Goal: Check status: Check status

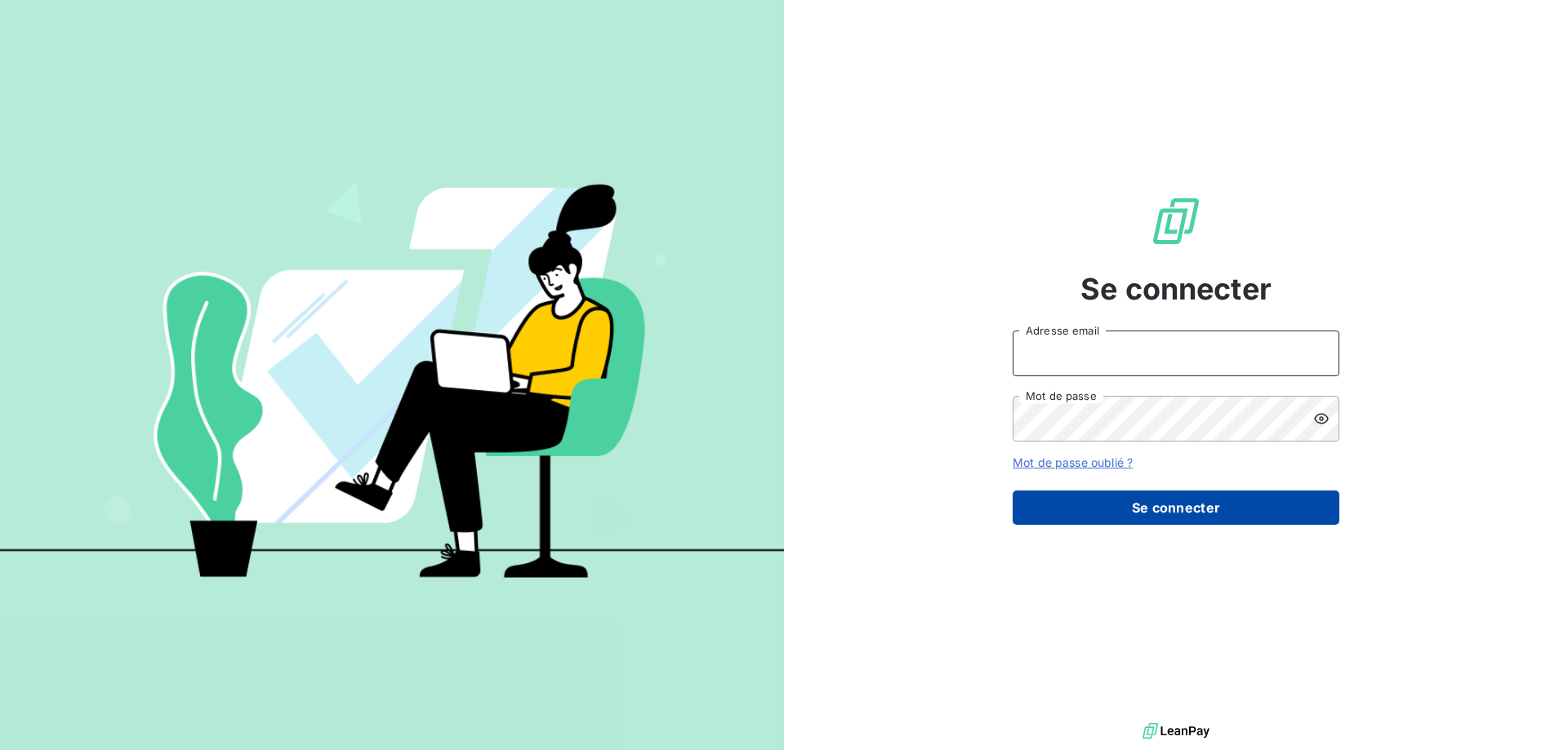
type input "mounia.louali@sonema.com"
click at [1148, 505] on button "Se connecter" at bounding box center [1176, 508] width 327 height 35
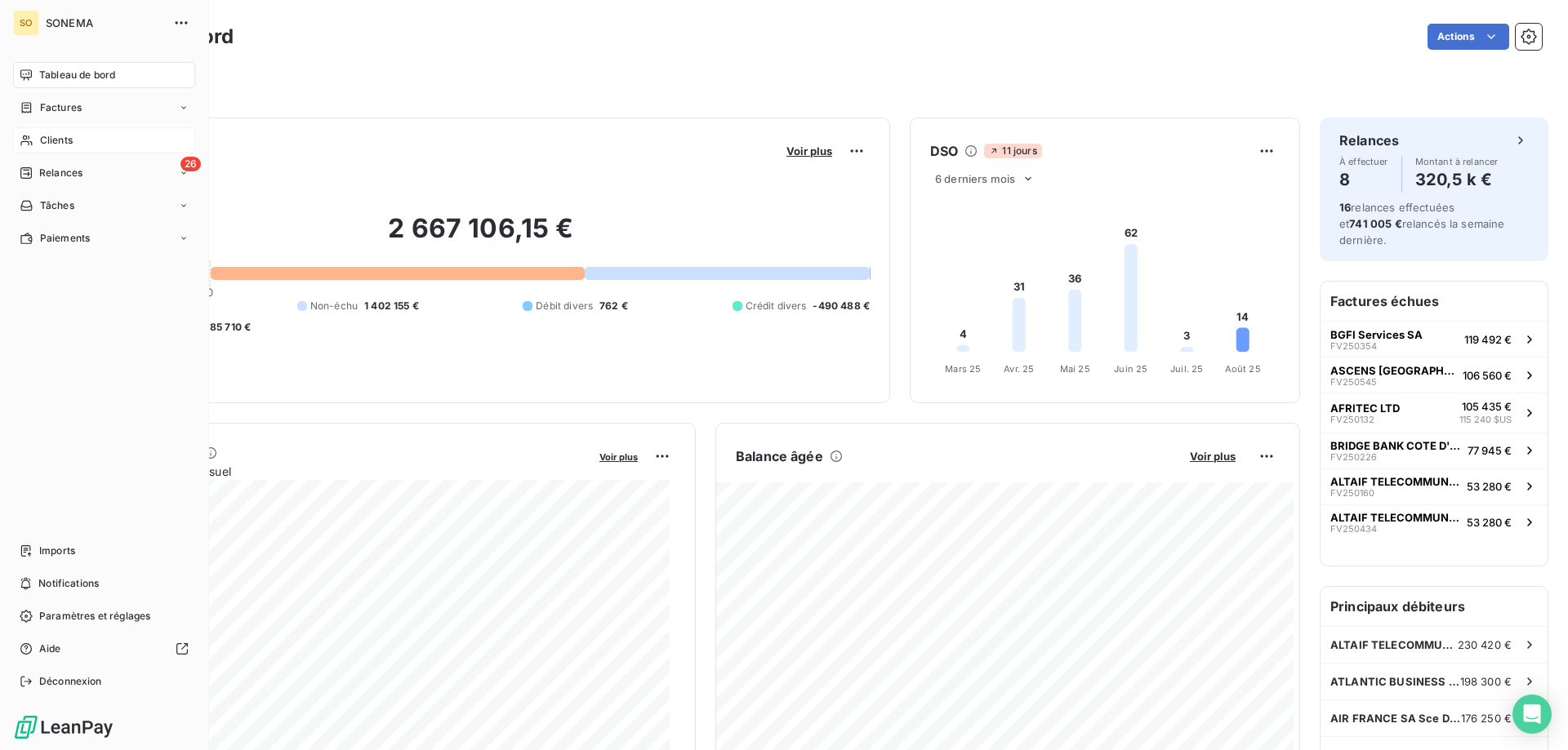
click at [51, 139] on span "Clients" at bounding box center [56, 140] width 33 height 15
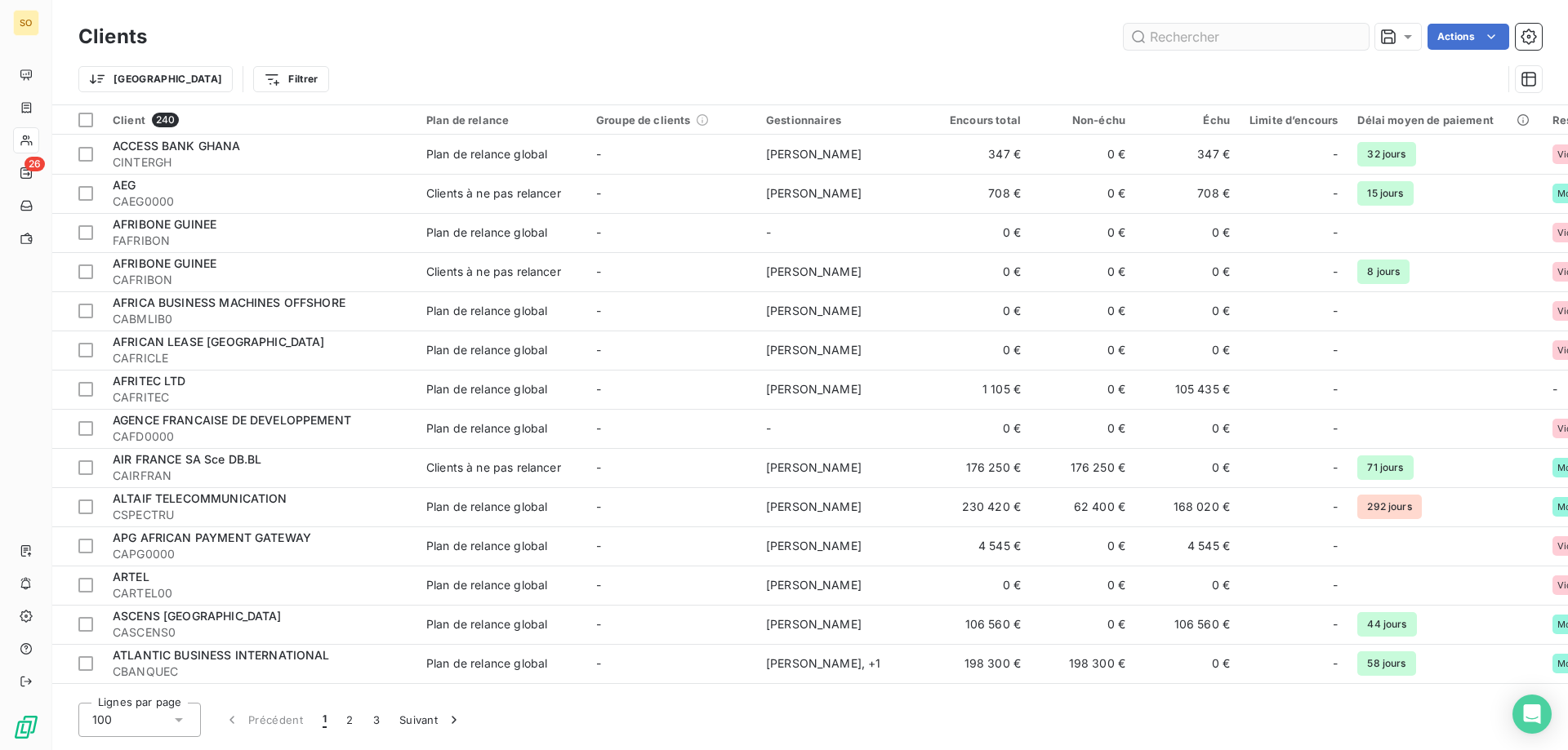
click at [1190, 38] on input "text" at bounding box center [1246, 36] width 245 height 26
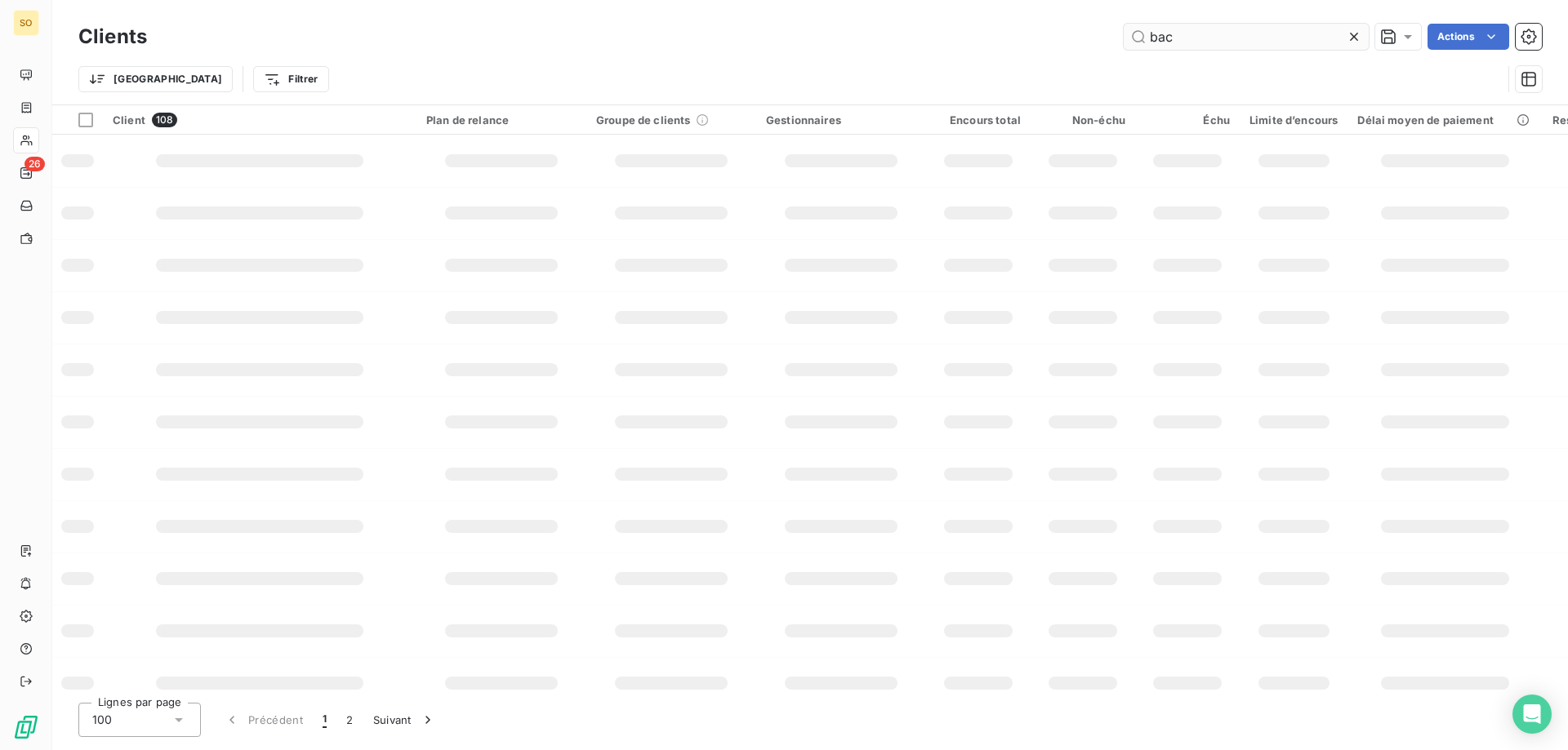
type input "bac"
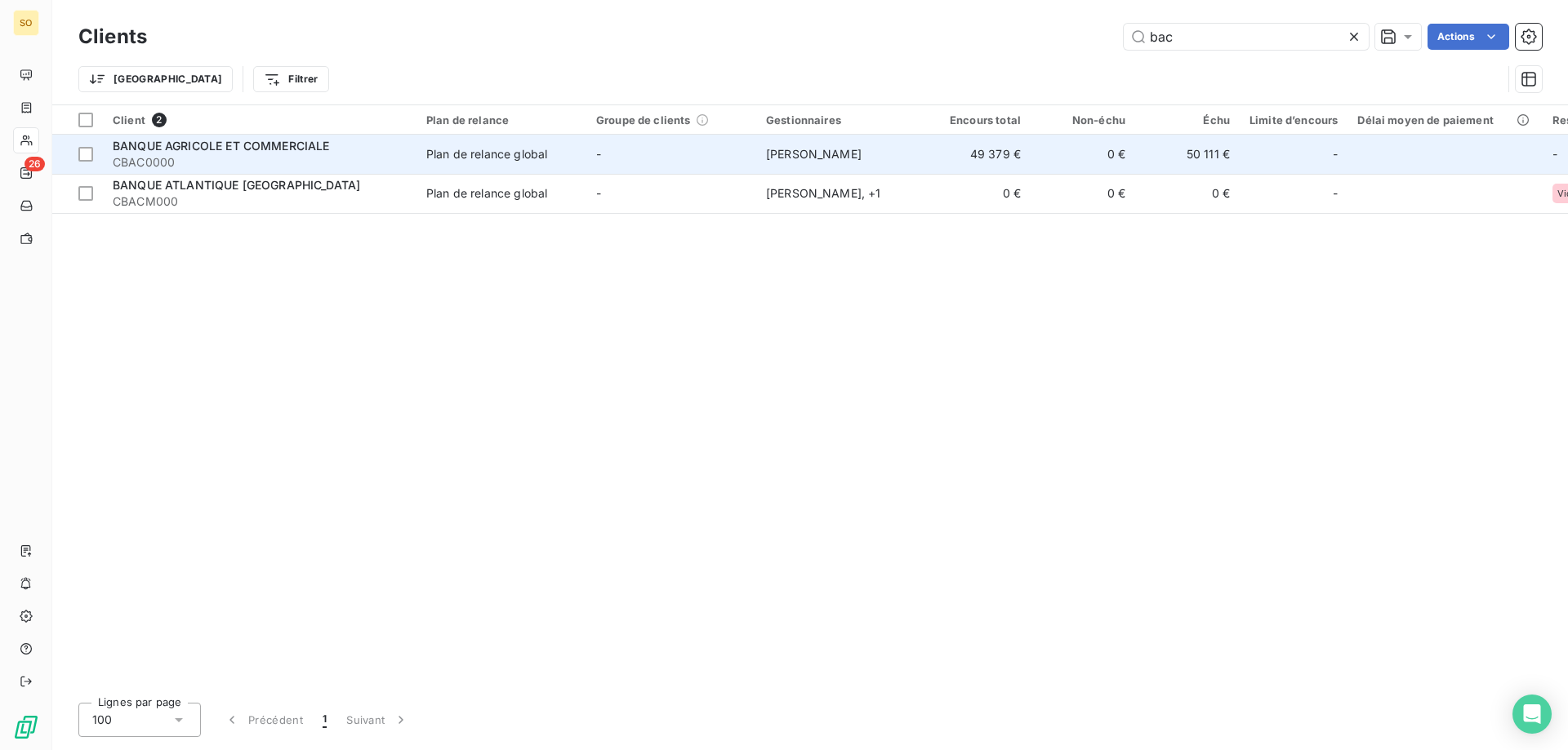
click at [233, 139] on span "BANQUE AGRICOLE ET COMMERCIALE" at bounding box center [220, 146] width 217 height 14
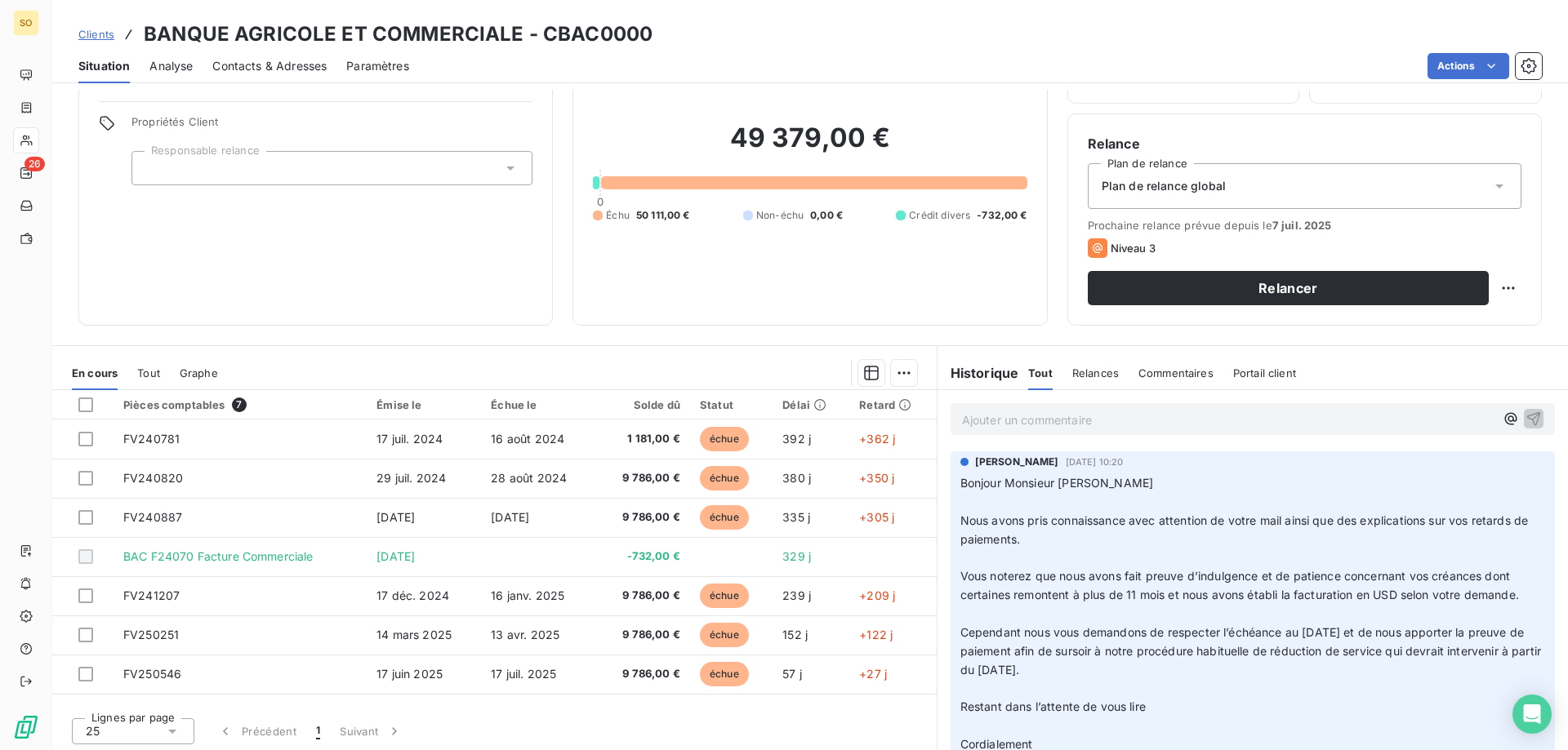
scroll to position [104, 0]
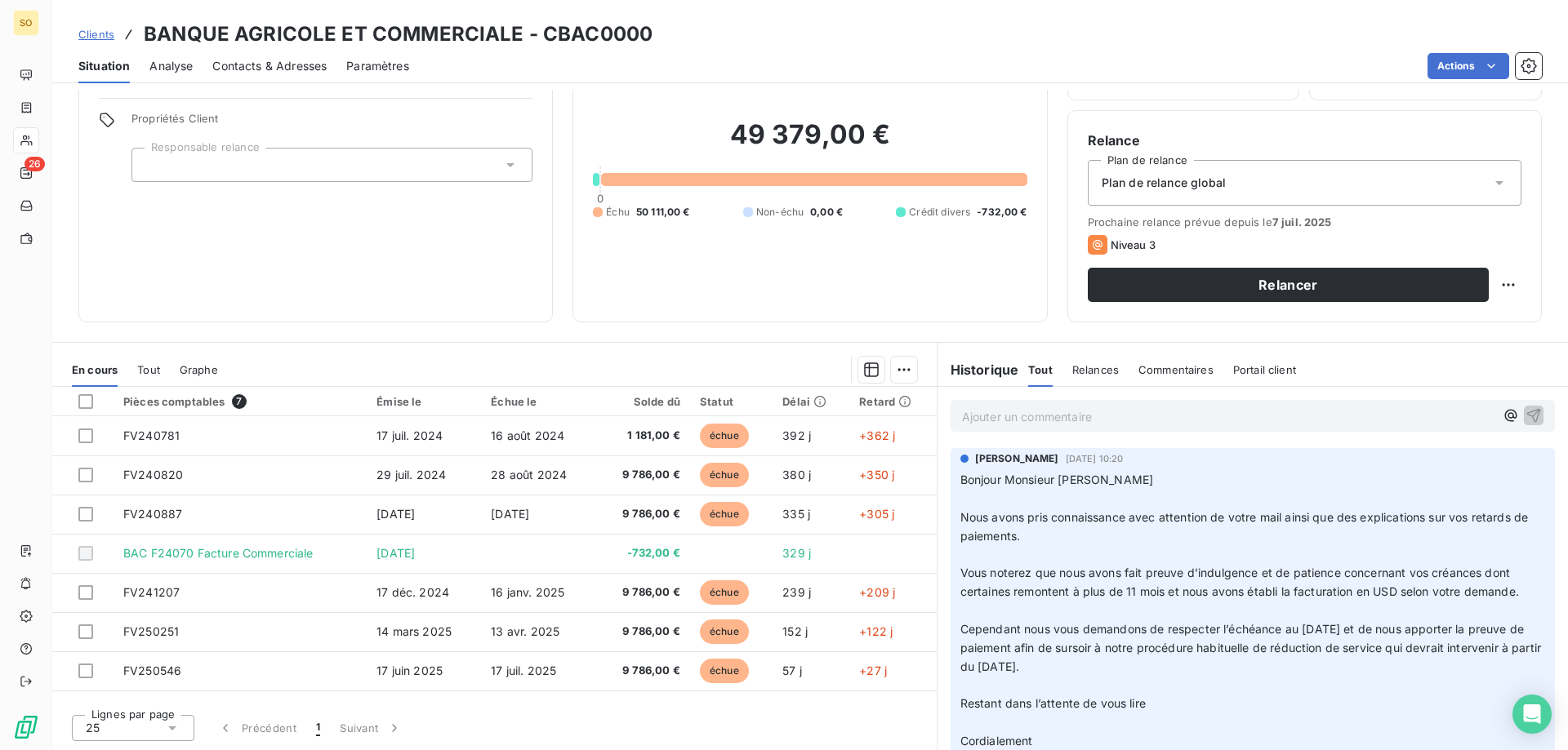
click at [282, 63] on span "Contacts & Adresses" at bounding box center [270, 66] width 114 height 16
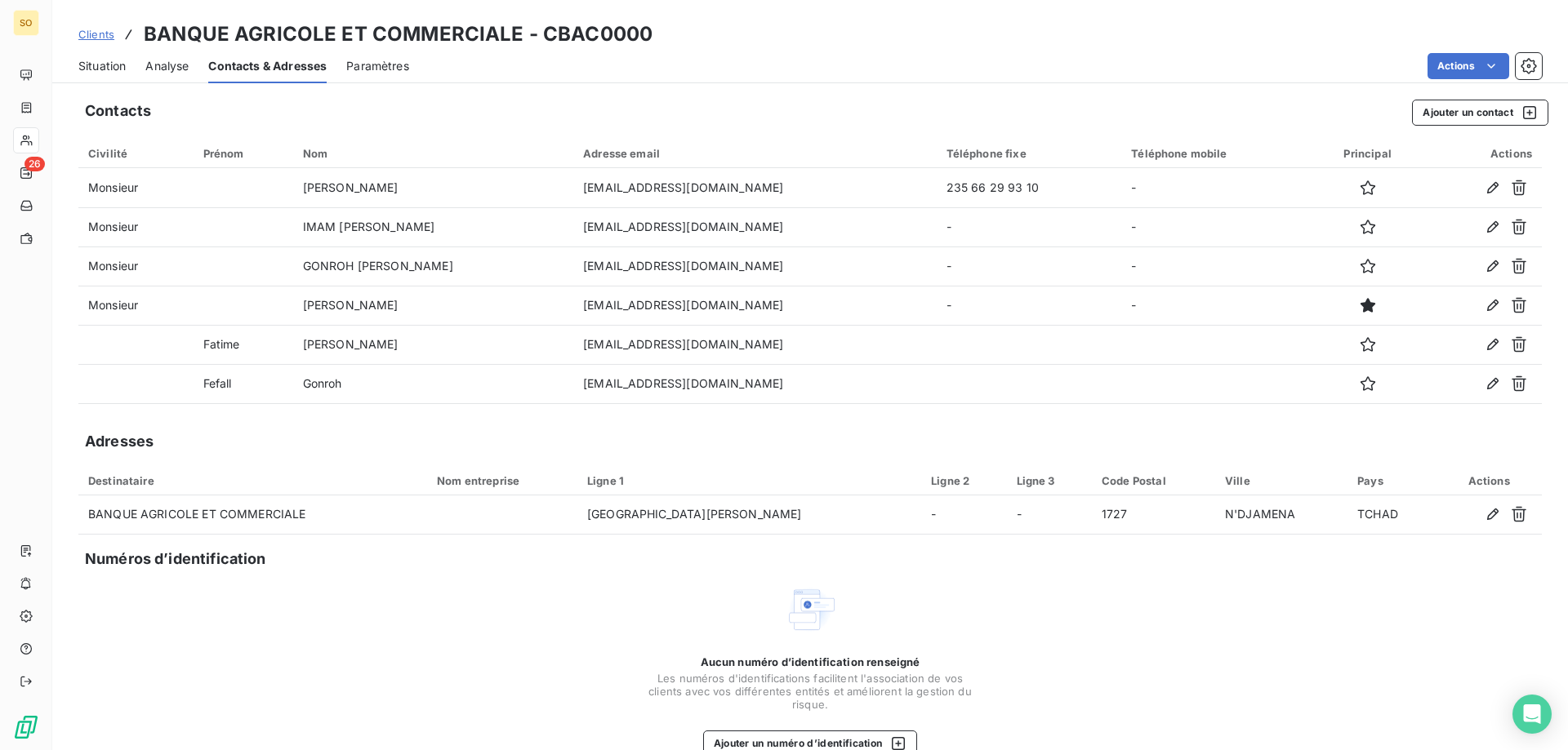
click at [90, 61] on span "Situation" at bounding box center [102, 66] width 48 height 16
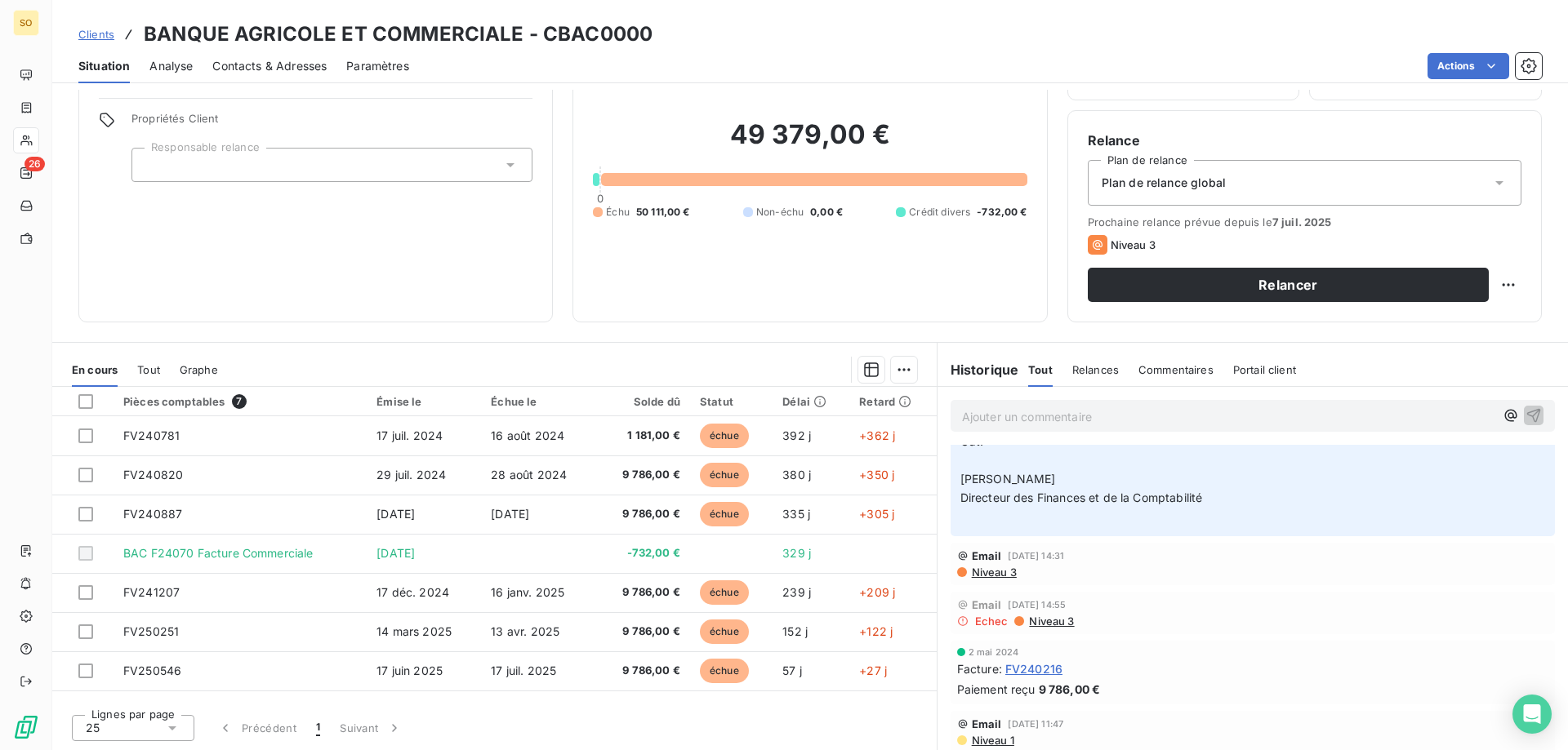
scroll to position [4625, 0]
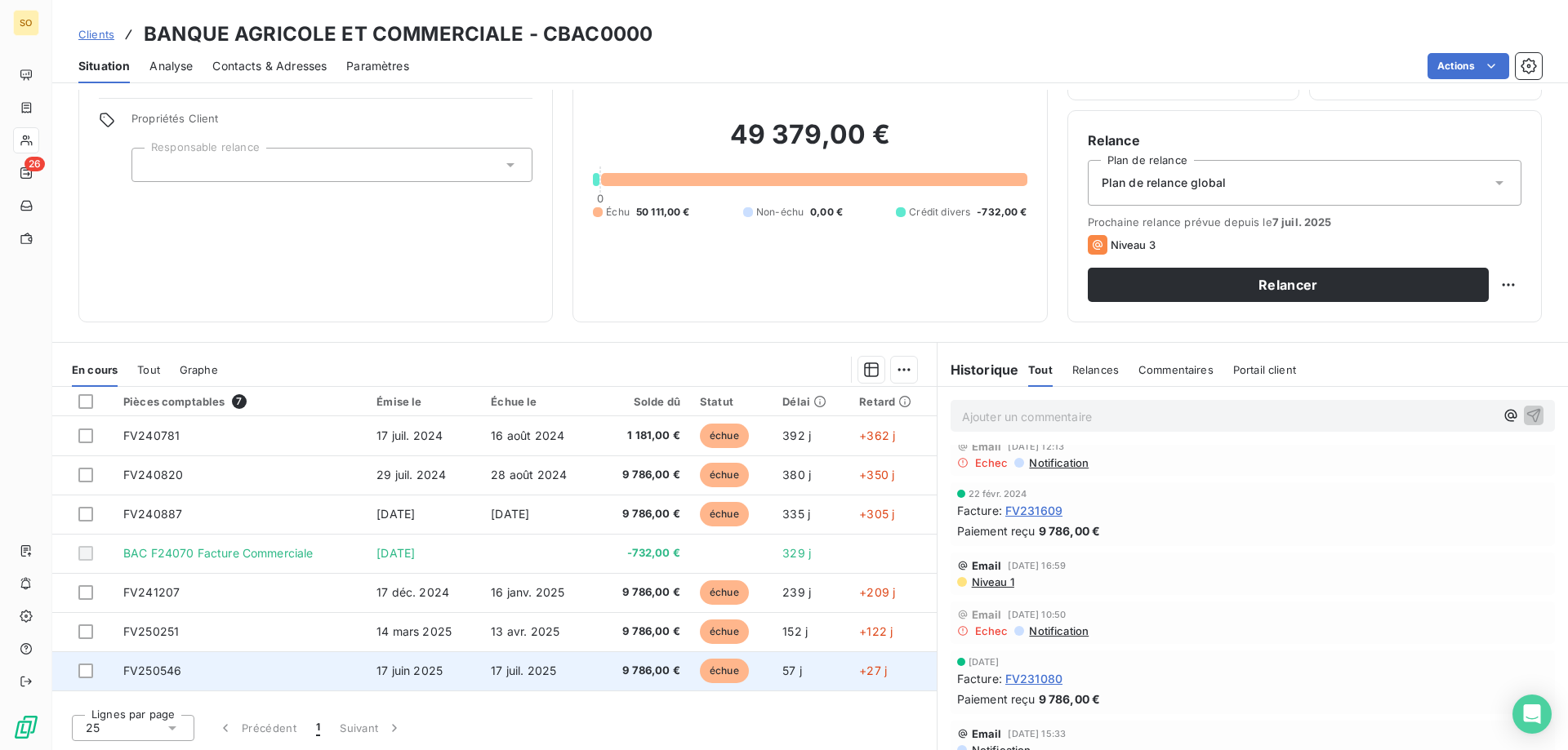
click at [155, 669] on span "FV250546" at bounding box center [152, 671] width 58 height 14
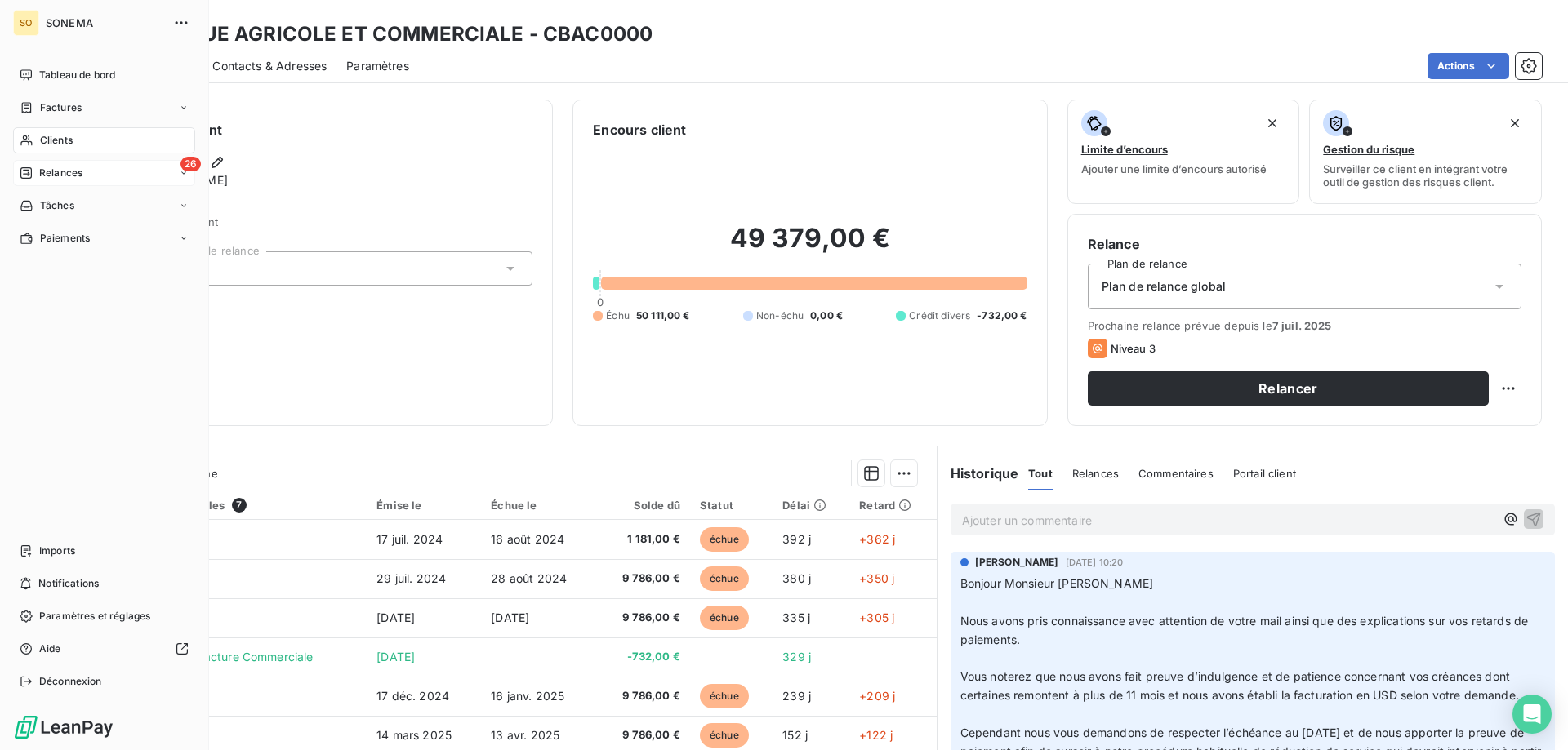
click at [46, 169] on span "Relances" at bounding box center [61, 173] width 43 height 15
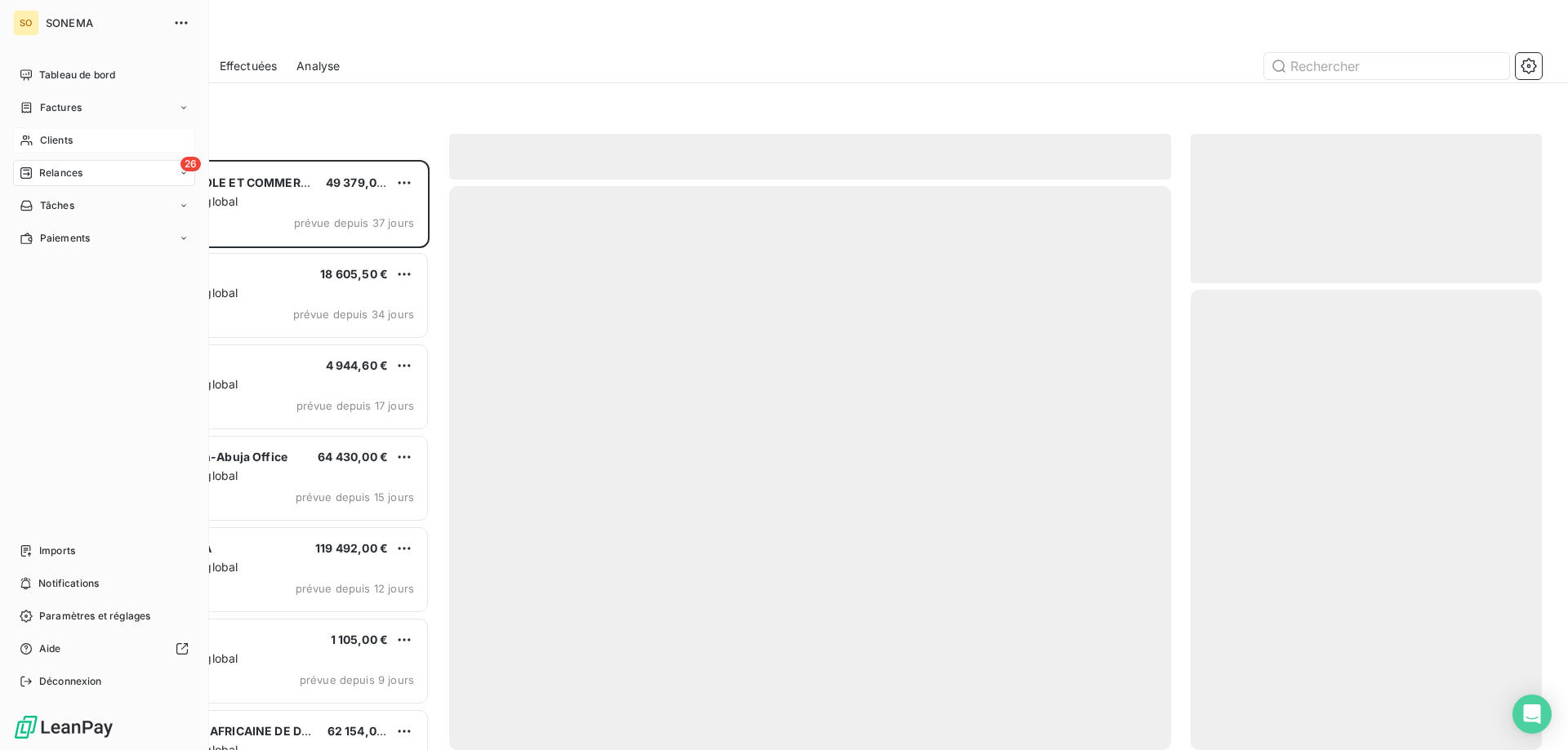
scroll to position [578, 339]
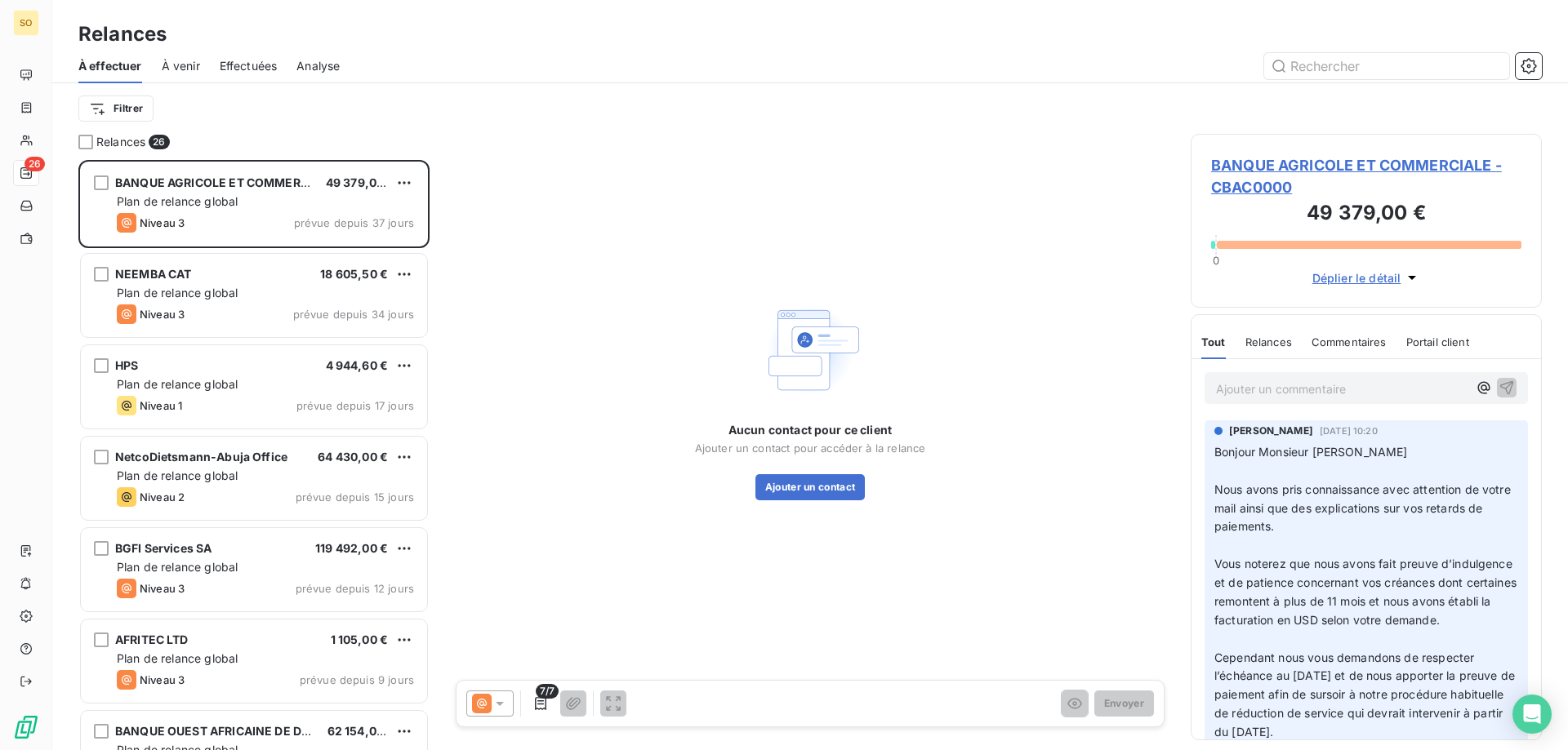
scroll to position [578, 339]
